Goal: Task Accomplishment & Management: Use online tool/utility

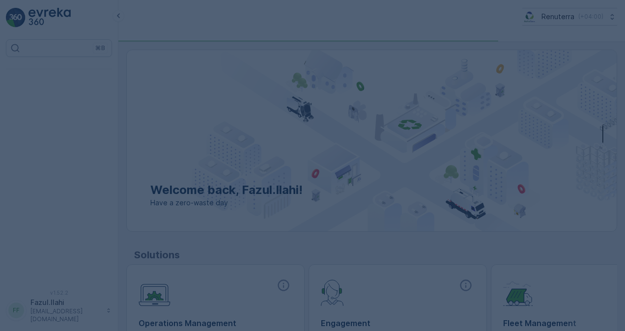
click at [303, 219] on div at bounding box center [312, 165] width 625 height 331
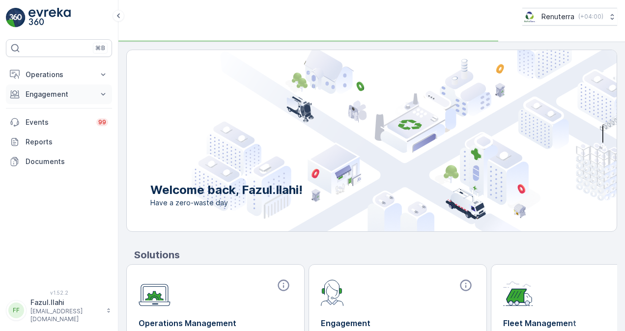
click at [101, 89] on icon at bounding box center [103, 94] width 10 height 10
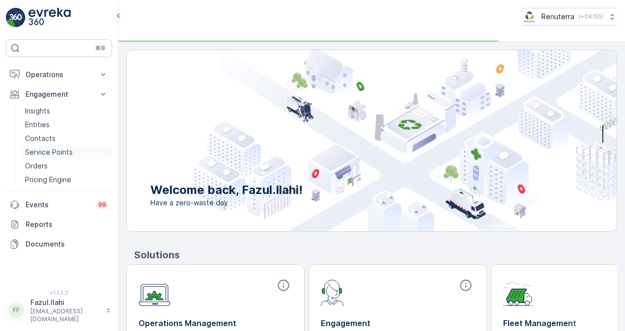
click at [78, 150] on link "Service Points" at bounding box center [66, 152] width 91 height 14
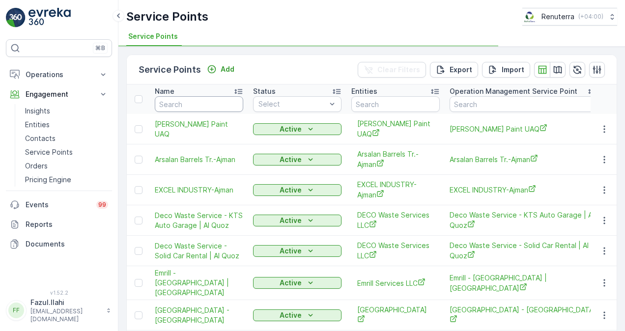
click at [221, 101] on input "text" at bounding box center [199, 104] width 88 height 16
paste input "Dutch Foundation"
type input "Dutch Foundation"
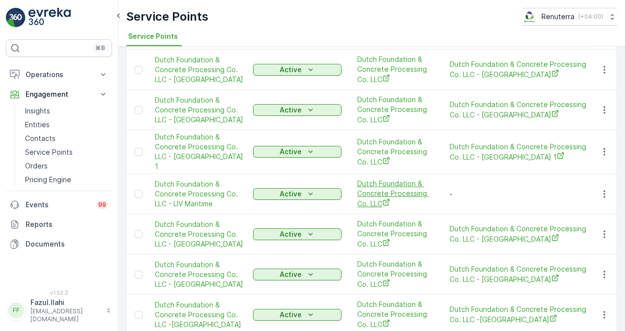
scroll to position [295, 0]
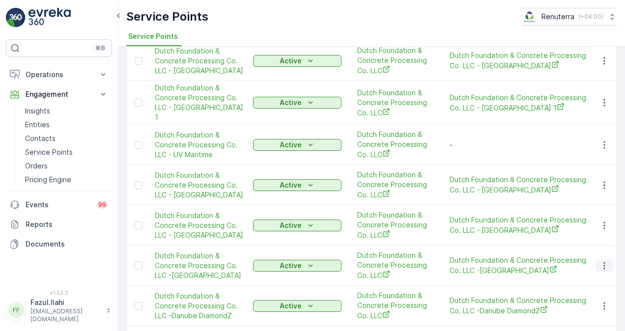
click at [609, 260] on button "button" at bounding box center [605, 266] width 18 height 12
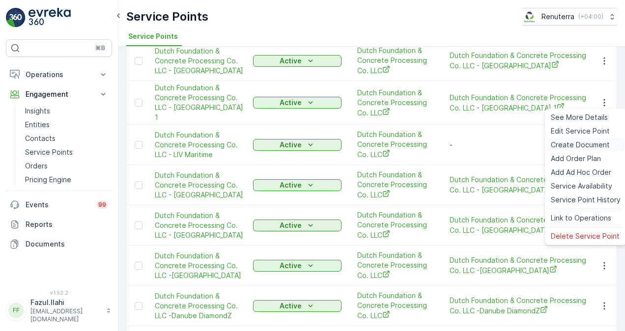
click at [583, 144] on span "Create Document" at bounding box center [580, 145] width 59 height 10
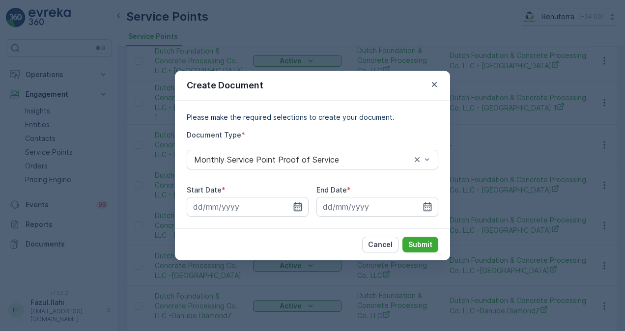
click at [295, 209] on icon "button" at bounding box center [298, 207] width 10 height 10
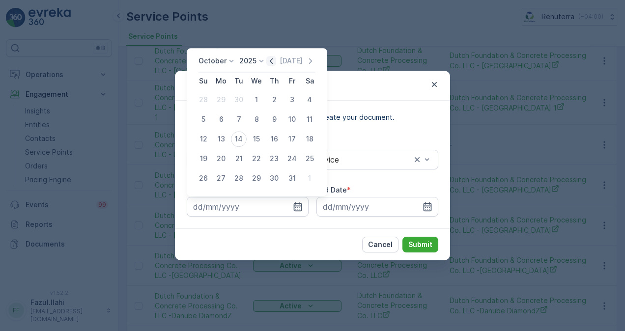
click at [270, 63] on icon "button" at bounding box center [271, 61] width 10 height 10
click at [219, 100] on div "1" at bounding box center [221, 100] width 16 height 16
type input "01.09.2025"
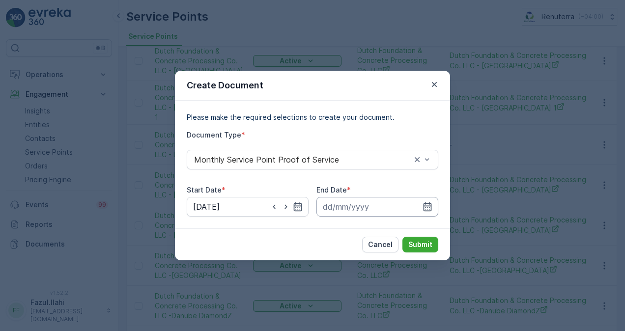
click at [433, 206] on input at bounding box center [377, 207] width 122 height 20
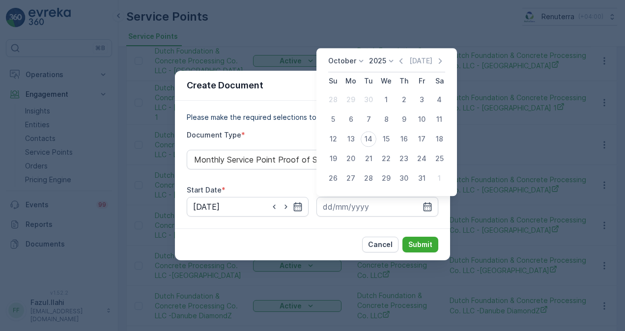
click at [403, 56] on div "October 2025 Today Su Mo Tu We Th Fr Sa 28 29 30 1 2 3 4 5 6 7 8 9 10 11 12 13 …" at bounding box center [386, 122] width 141 height 148
click at [402, 59] on icon "button" at bounding box center [401, 61] width 10 height 10
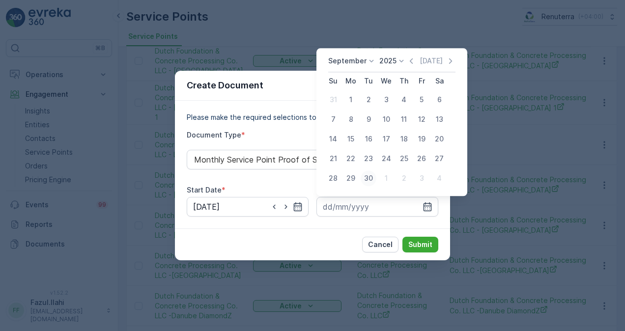
click at [373, 180] on div "30" at bounding box center [369, 179] width 16 height 16
type input "30.09.2025"
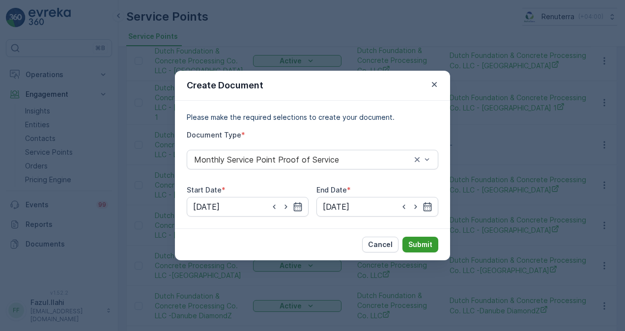
click at [418, 245] on p "Submit" at bounding box center [420, 245] width 24 height 10
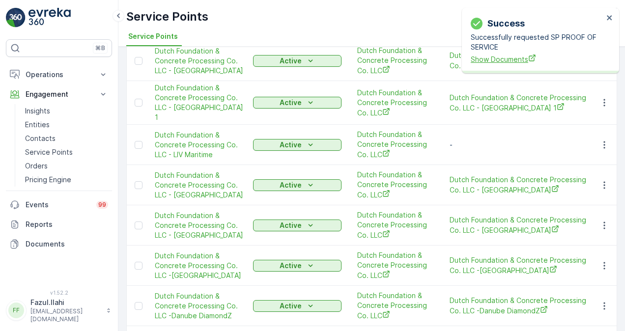
click at [479, 63] on span "Show Documents" at bounding box center [537, 59] width 133 height 10
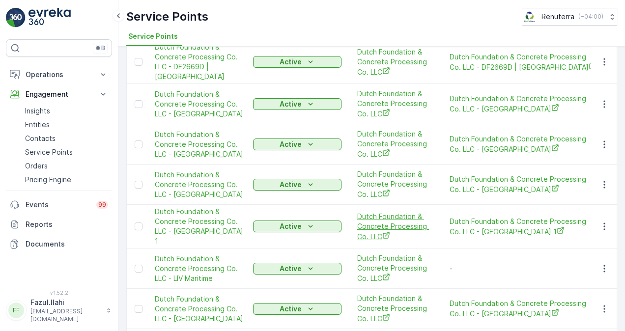
scroll to position [151, 0]
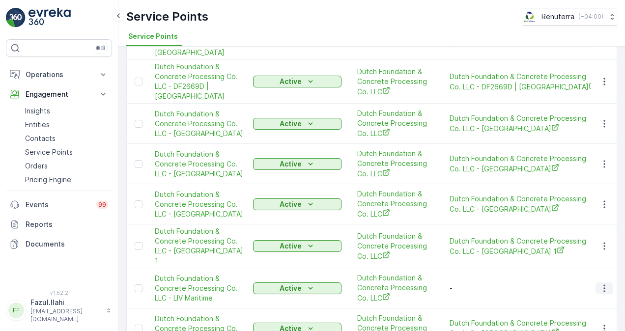
click at [603, 284] on icon "button" at bounding box center [604, 289] width 10 height 10
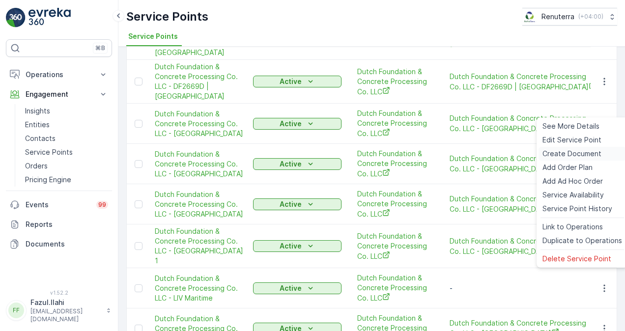
click at [586, 147] on div "Create Document" at bounding box center [582, 154] width 87 height 14
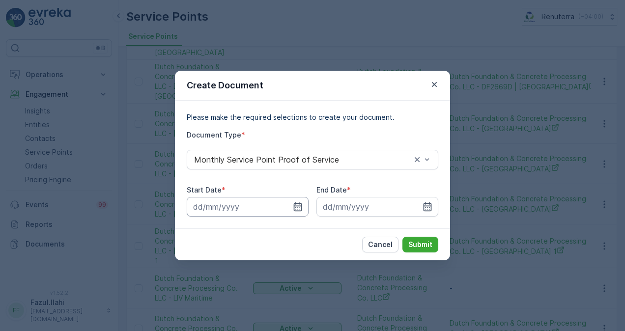
click at [304, 201] on input at bounding box center [248, 207] width 122 height 20
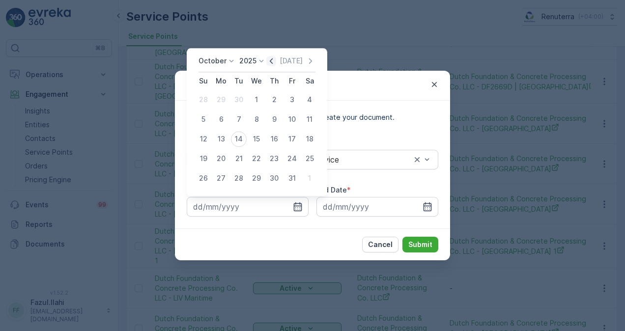
click at [269, 63] on icon "button" at bounding box center [271, 61] width 10 height 10
click at [219, 95] on div "1" at bounding box center [221, 100] width 16 height 16
type input "01.09.2025"
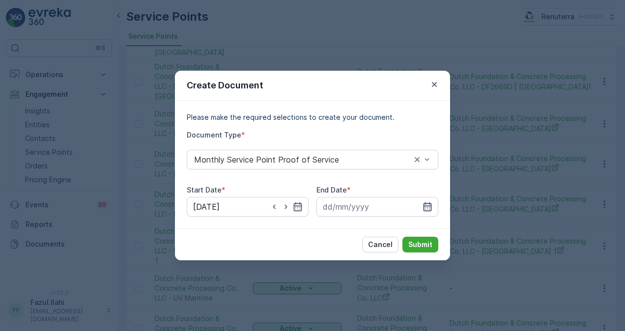
click at [430, 202] on icon "button" at bounding box center [428, 207] width 10 height 10
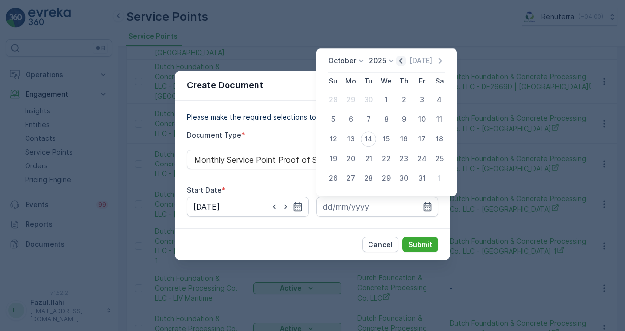
click at [403, 59] on icon "button" at bounding box center [401, 61] width 10 height 10
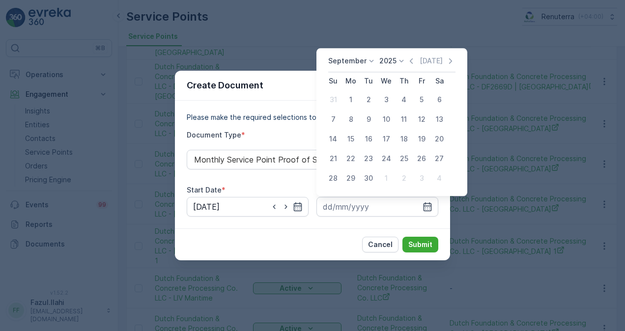
click at [368, 177] on div "30" at bounding box center [369, 179] width 16 height 16
type input "30.09.2025"
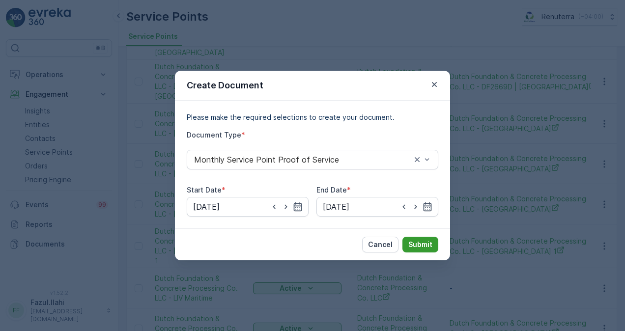
click at [417, 249] on p "Submit" at bounding box center [420, 245] width 24 height 10
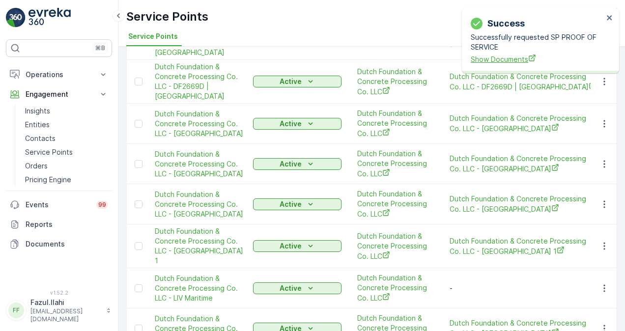
click at [477, 59] on span "Show Documents" at bounding box center [537, 59] width 133 height 10
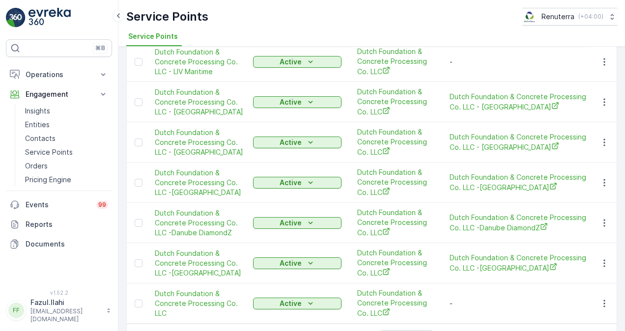
scroll to position [393, 0]
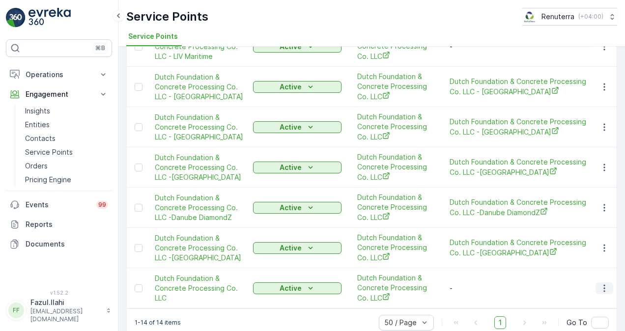
click at [607, 284] on icon "button" at bounding box center [604, 289] width 10 height 10
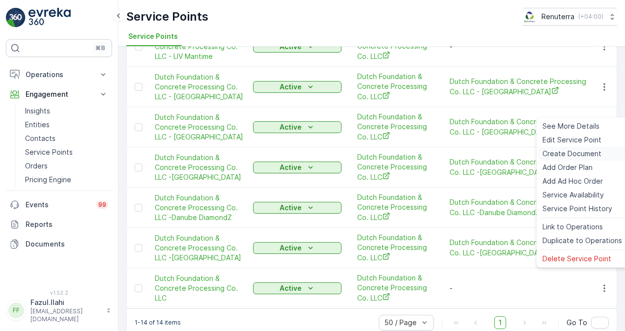
click at [565, 157] on span "Create Document" at bounding box center [571, 154] width 59 height 10
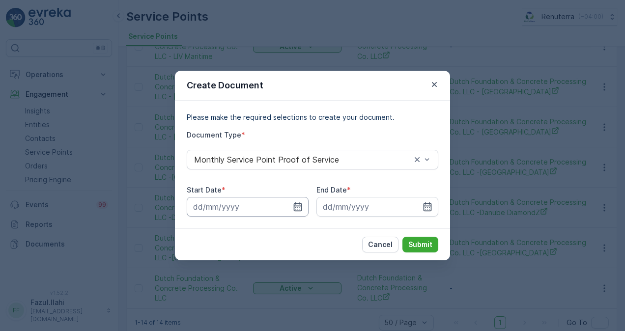
click at [296, 200] on input at bounding box center [248, 207] width 122 height 20
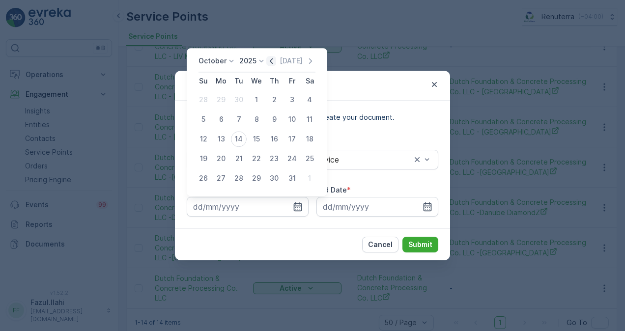
click at [270, 60] on icon "button" at bounding box center [271, 61] width 10 height 10
click at [213, 97] on div "1" at bounding box center [221, 100] width 16 height 16
type input "01.09.2025"
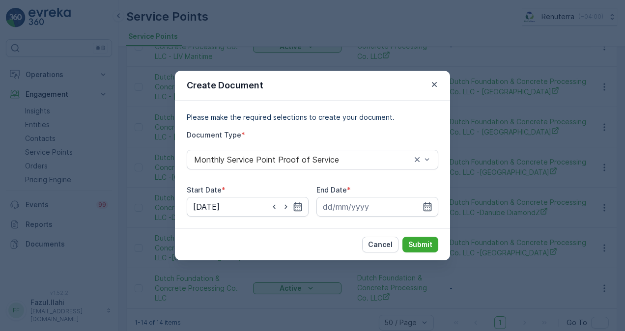
drag, startPoint x: 430, startPoint y: 205, endPoint x: 431, endPoint y: 185, distance: 20.2
click at [433, 202] on div at bounding box center [377, 207] width 122 height 20
click at [420, 207] on input at bounding box center [377, 207] width 122 height 20
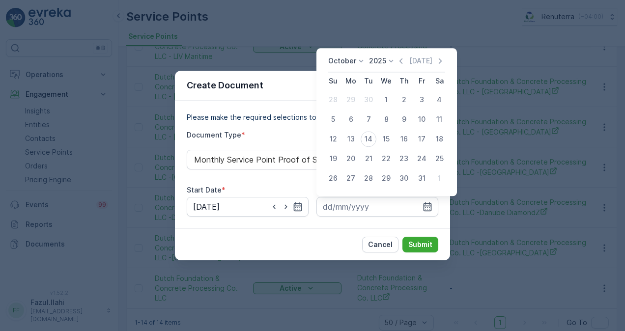
click at [403, 73] on div "October 2025 Today Su Mo Tu We Th Fr Sa 28 29 30 1 2 3 4 5 6 7 8 9 10 11 12 13 …" at bounding box center [386, 122] width 125 height 132
drag, startPoint x: 403, startPoint y: 73, endPoint x: 403, endPoint y: 65, distance: 7.4
click at [403, 65] on icon "button" at bounding box center [401, 61] width 10 height 10
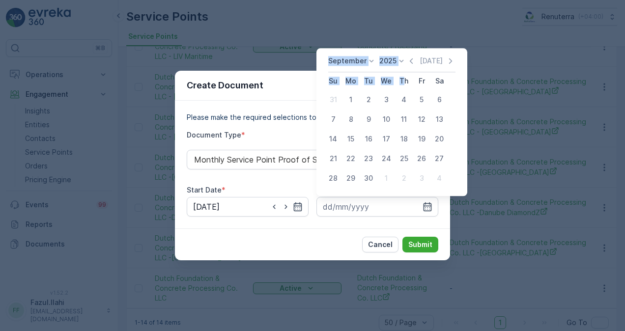
click at [371, 175] on div "30" at bounding box center [369, 179] width 16 height 16
type input "30.09.2025"
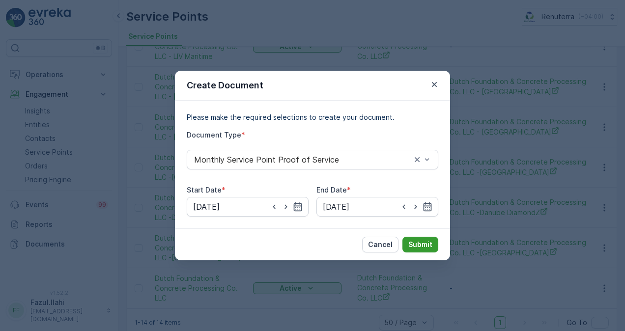
click at [410, 239] on button "Submit" at bounding box center [420, 245] width 36 height 16
click at [408, 243] on button "Submit" at bounding box center [420, 245] width 36 height 16
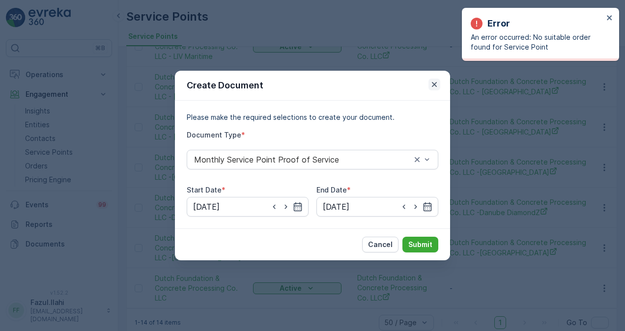
click at [434, 87] on icon "button" at bounding box center [434, 85] width 10 height 10
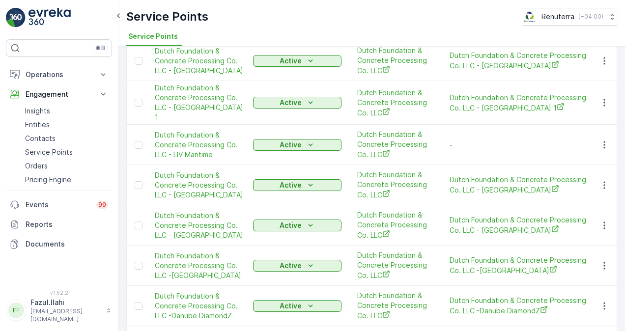
scroll to position [397, 0]
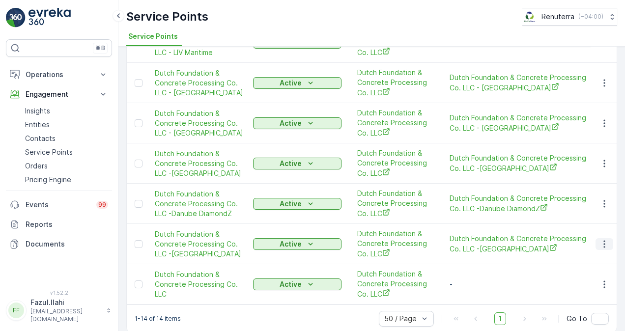
click at [604, 239] on icon "button" at bounding box center [604, 244] width 10 height 10
click at [501, 194] on span "Dutch Foundation & Concrete Processing Co. LLC -Danube DiamondZ" at bounding box center [523, 204] width 147 height 20
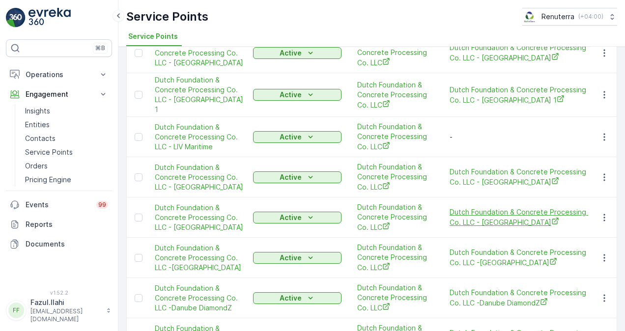
scroll to position [299, 0]
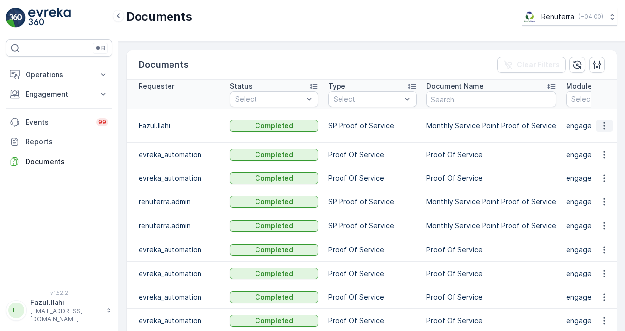
click at [599, 124] on icon "button" at bounding box center [604, 126] width 10 height 10
click at [607, 136] on span "See Details" at bounding box center [602, 140] width 38 height 10
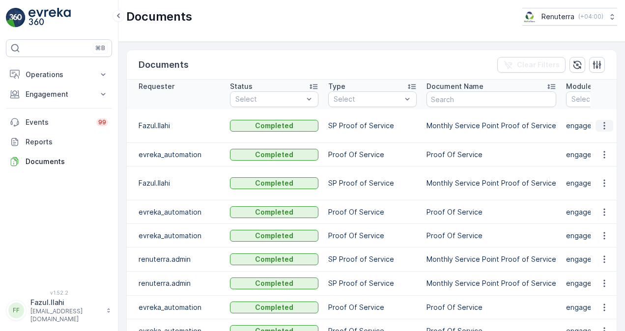
click at [607, 123] on button "button" at bounding box center [605, 126] width 18 height 12
click at [604, 141] on span "See Details" at bounding box center [602, 140] width 38 height 10
